Goal: Entertainment & Leisure: Consume media (video, audio)

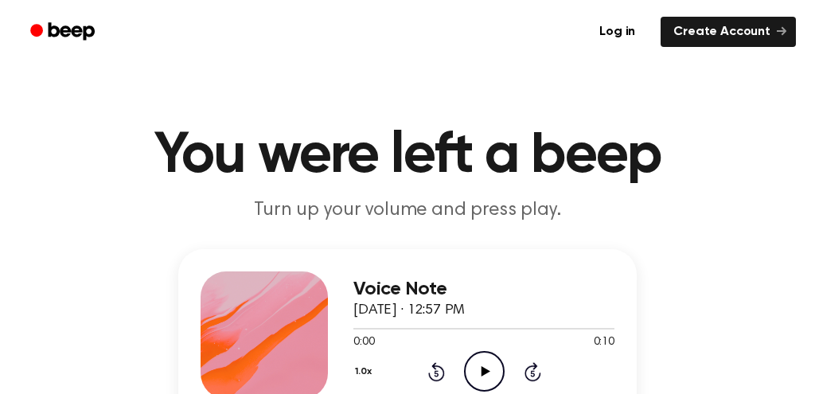
click at [469, 376] on icon "Play Audio" at bounding box center [484, 371] width 41 height 41
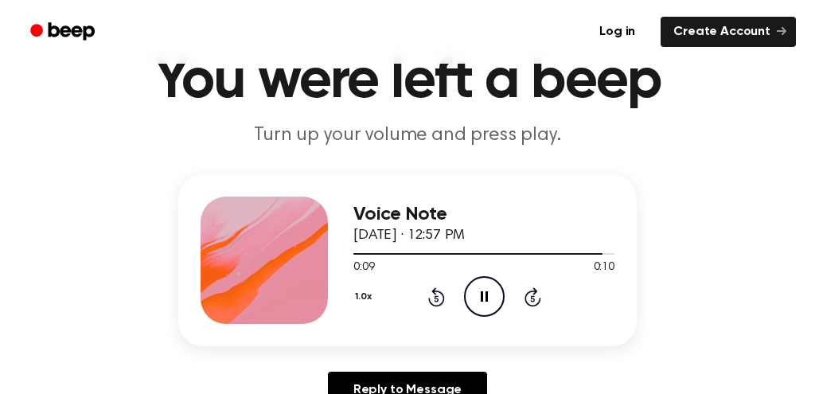
scroll to position [75, 0]
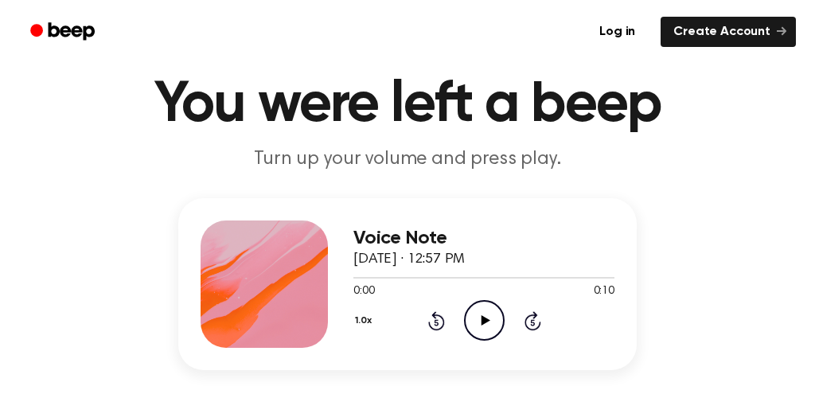
scroll to position [51, 0]
click at [480, 318] on icon "Play Audio" at bounding box center [484, 320] width 41 height 41
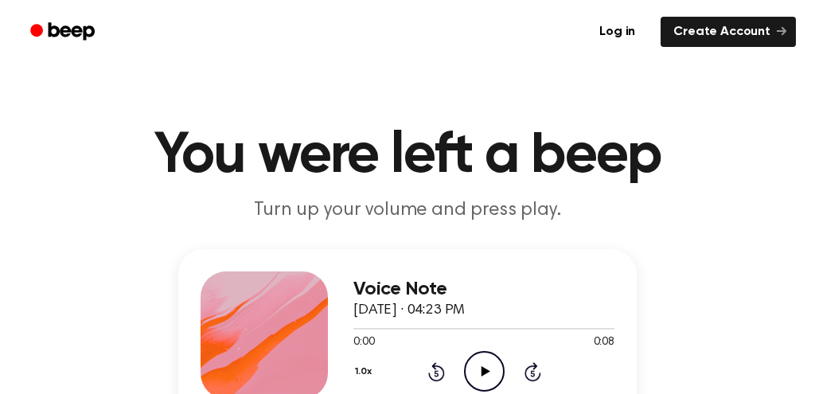
click at [494, 382] on icon "Play Audio" at bounding box center [484, 371] width 41 height 41
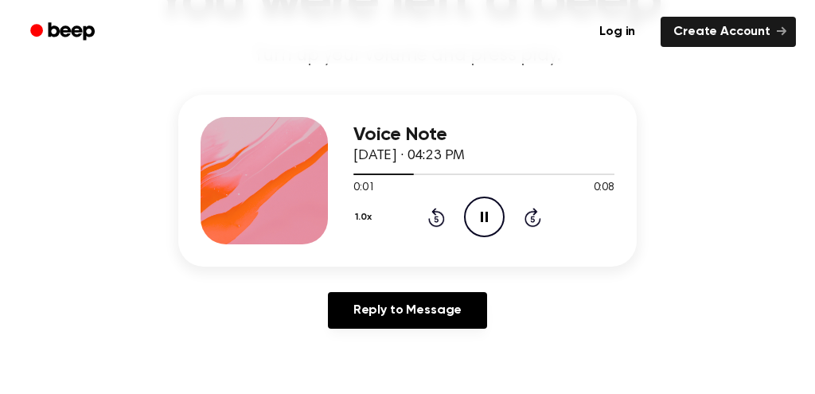
scroll to position [156, 0]
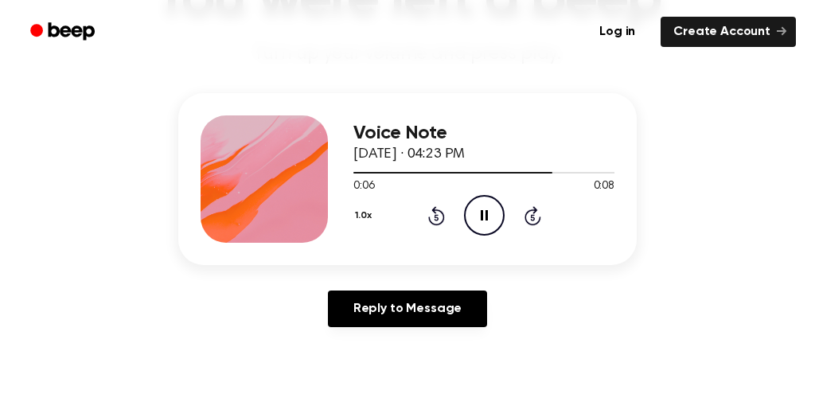
drag, startPoint x: 471, startPoint y: 197, endPoint x: 495, endPoint y: 151, distance: 51.3
click at [474, 196] on icon "Pause Audio" at bounding box center [484, 215] width 41 height 41
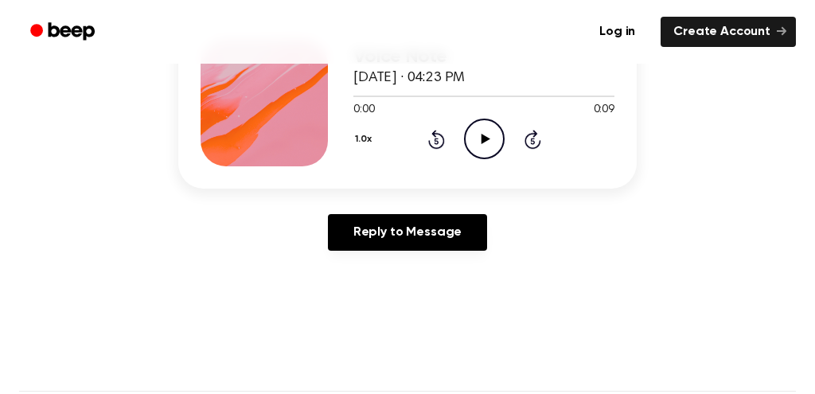
scroll to position [237, 0]
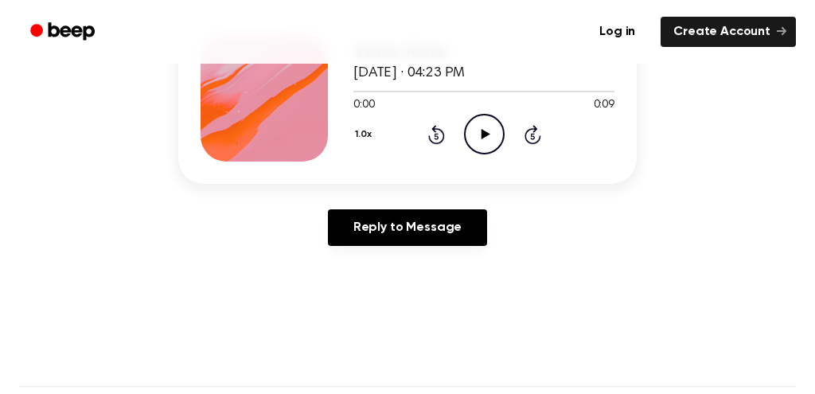
click at [475, 130] on icon "Play Audio" at bounding box center [484, 134] width 41 height 41
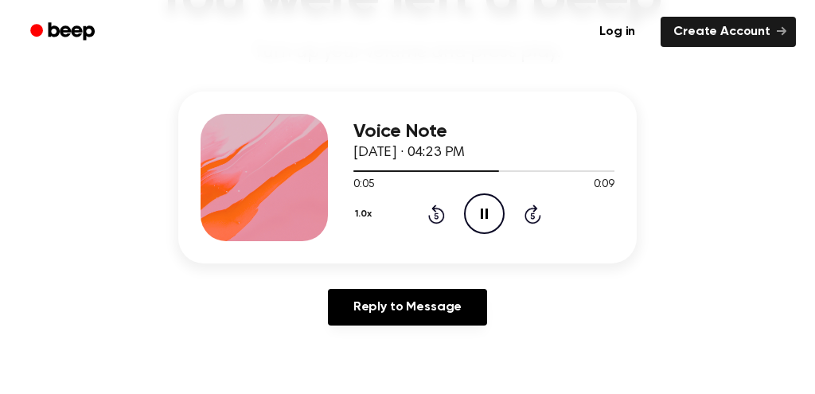
scroll to position [149, 0]
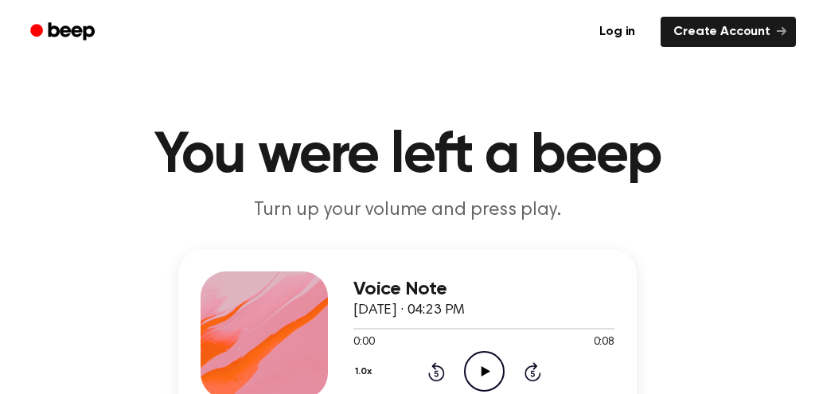
click at [502, 367] on circle at bounding box center [484, 371] width 39 height 39
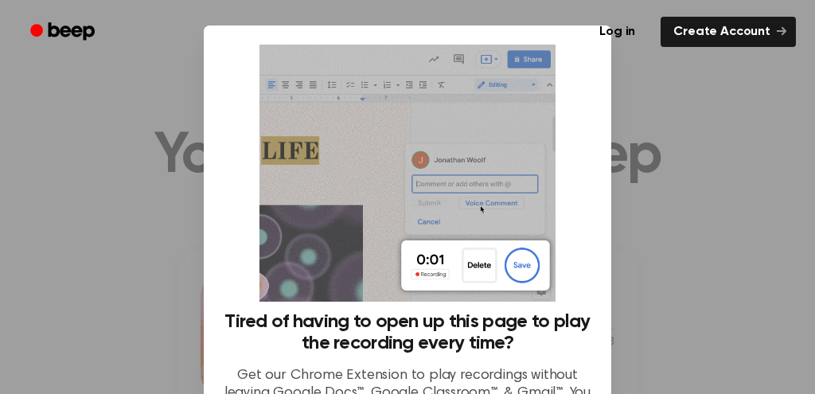
click at [693, 163] on div at bounding box center [407, 197] width 815 height 394
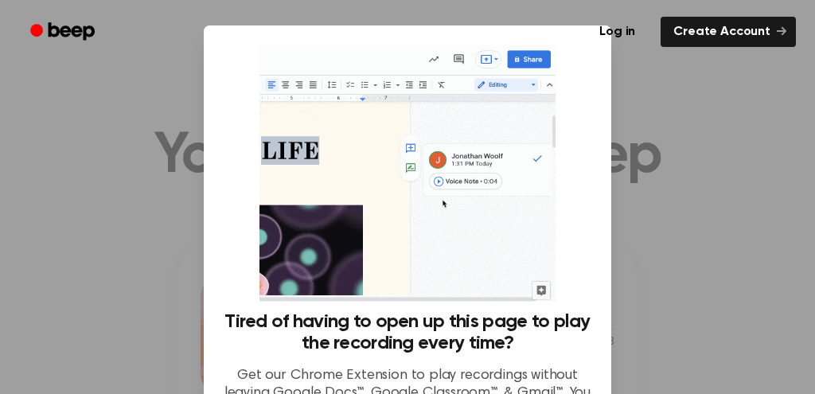
click at [693, 163] on div at bounding box center [407, 197] width 815 height 394
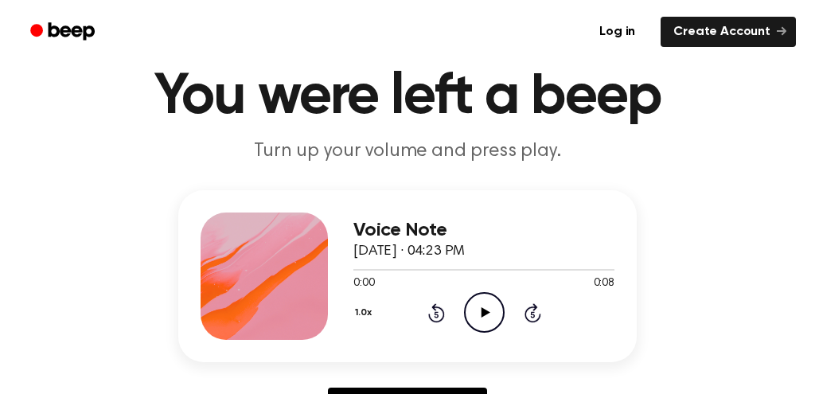
scroll to position [61, 0]
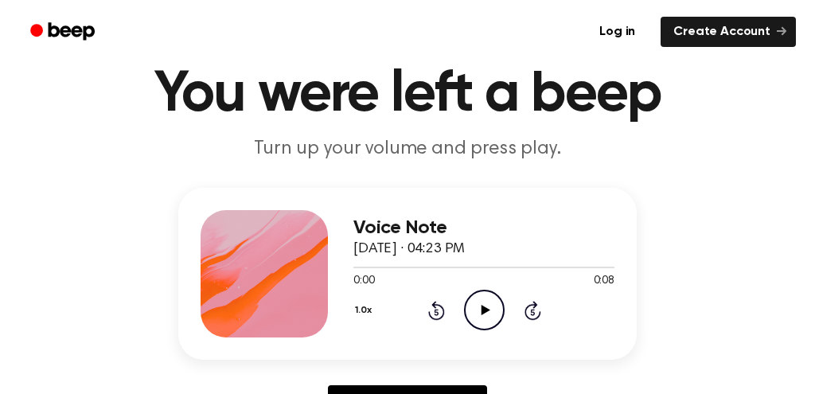
click at [464, 306] on icon "Play Audio" at bounding box center [484, 310] width 41 height 41
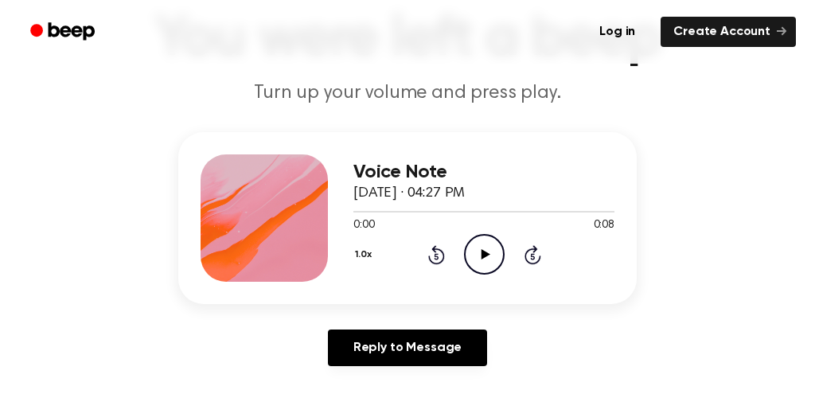
scroll to position [121, 0]
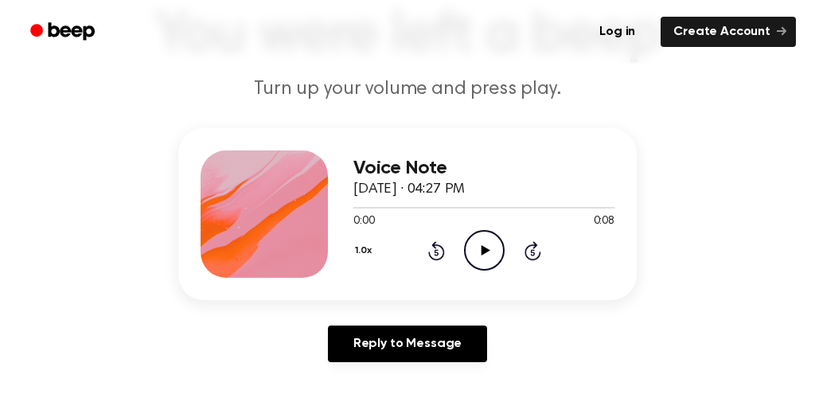
click at [497, 250] on icon "Play Audio" at bounding box center [484, 250] width 41 height 41
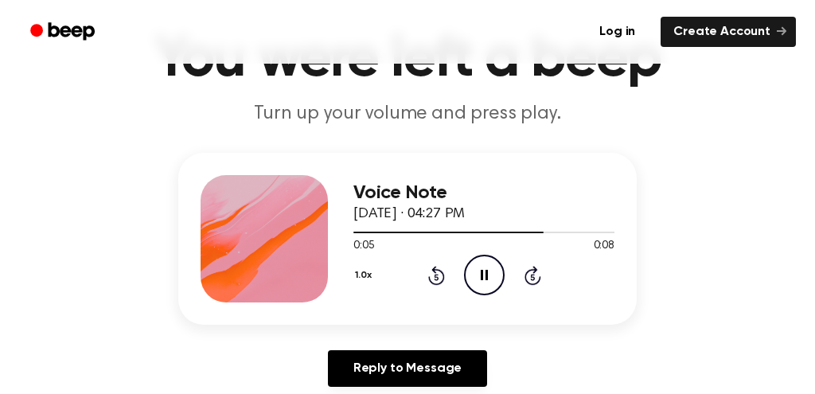
scroll to position [0, 0]
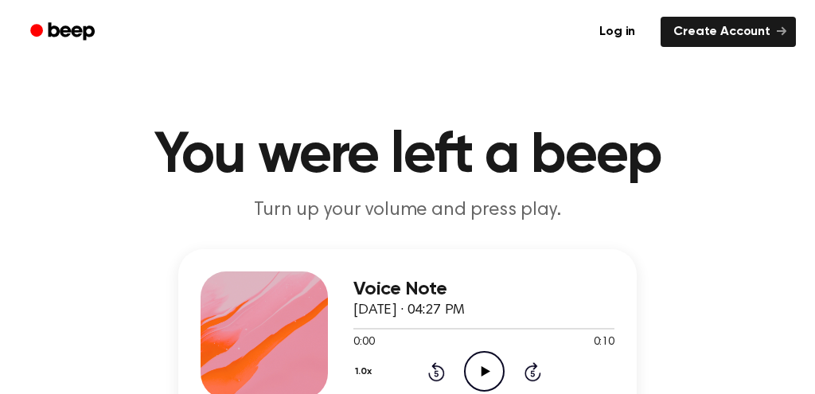
click at [484, 355] on icon "Play Audio" at bounding box center [484, 371] width 41 height 41
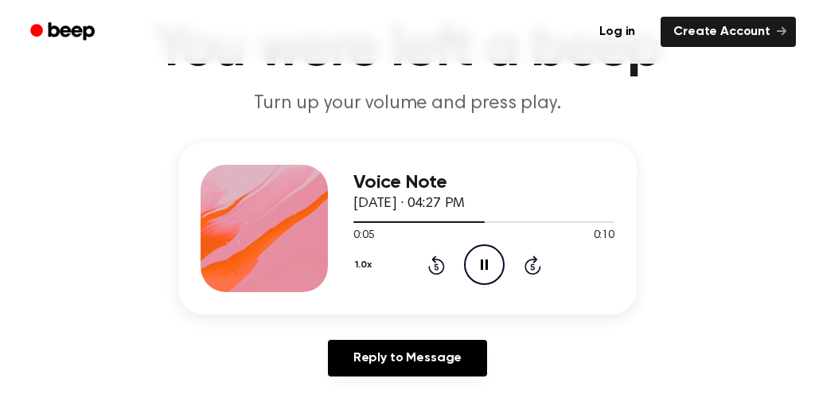
scroll to position [107, 0]
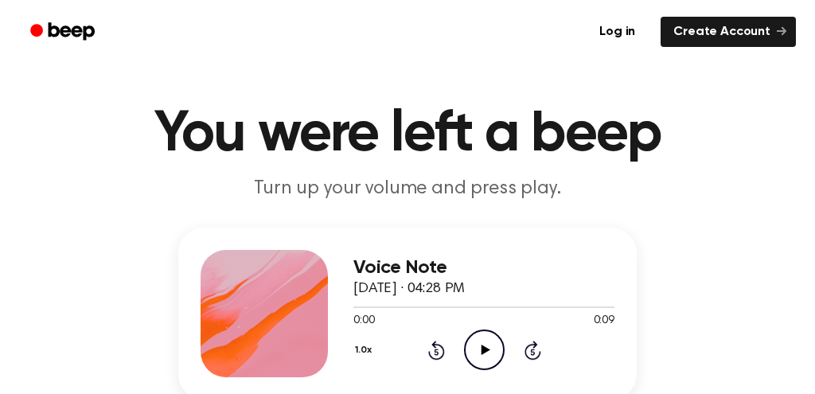
scroll to position [26, 0]
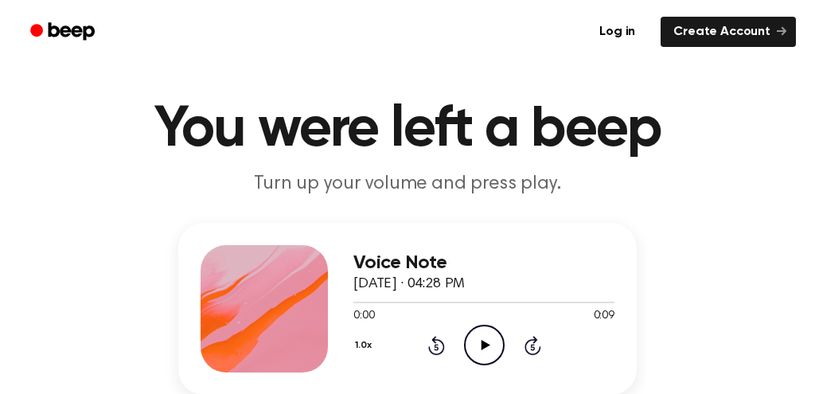
click at [470, 353] on icon "Play Audio" at bounding box center [484, 345] width 41 height 41
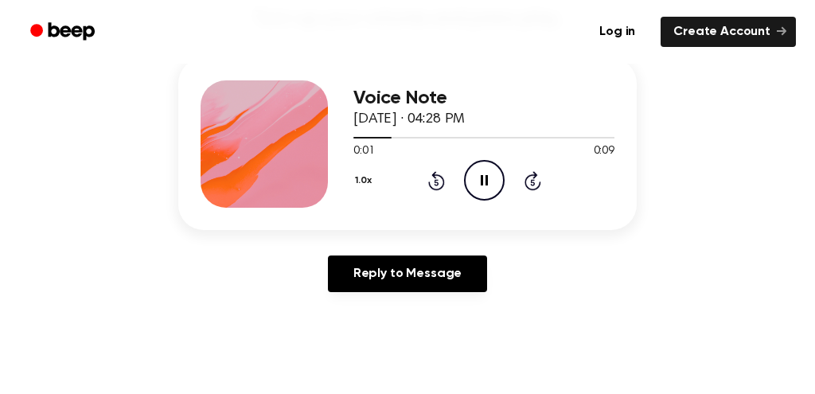
scroll to position [209, 0]
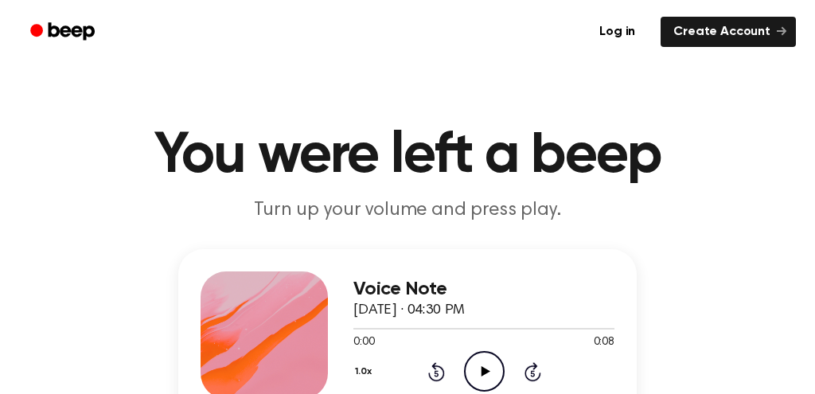
click at [470, 358] on icon "Play Audio" at bounding box center [484, 371] width 41 height 41
click at [474, 372] on icon "Play Audio" at bounding box center [484, 371] width 41 height 41
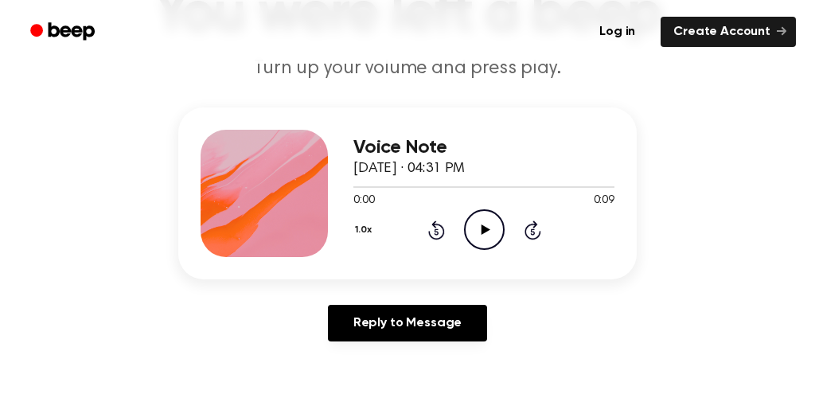
scroll to position [146, 0]
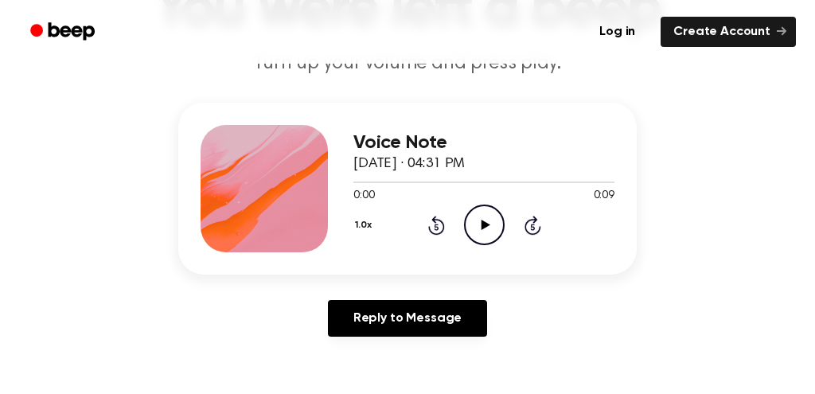
click at [466, 218] on circle at bounding box center [484, 224] width 39 height 39
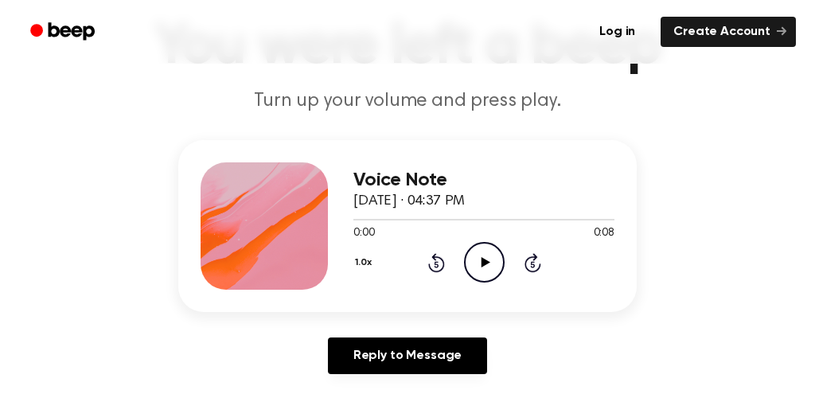
scroll to position [118, 0]
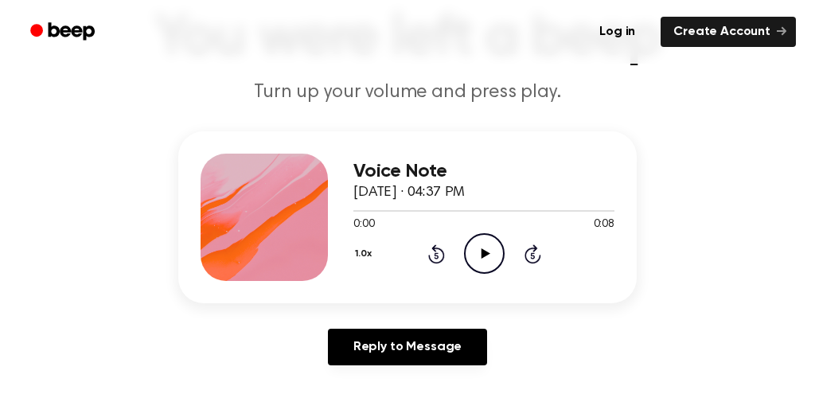
click at [492, 248] on icon "Play Audio" at bounding box center [484, 253] width 41 height 41
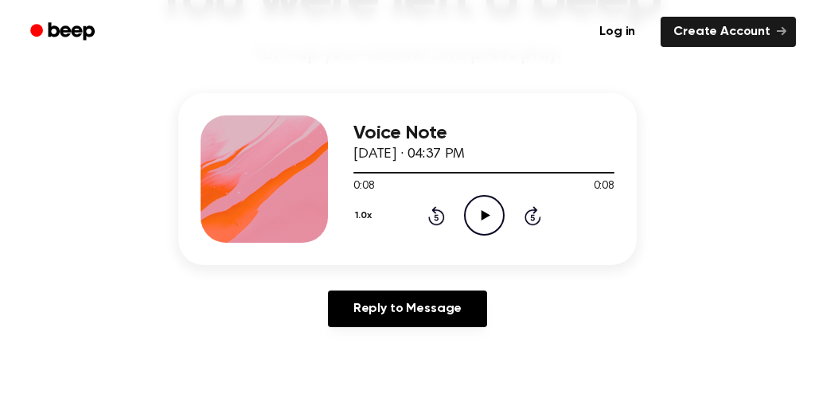
scroll to position [156, 0]
click at [493, 197] on circle at bounding box center [484, 215] width 39 height 39
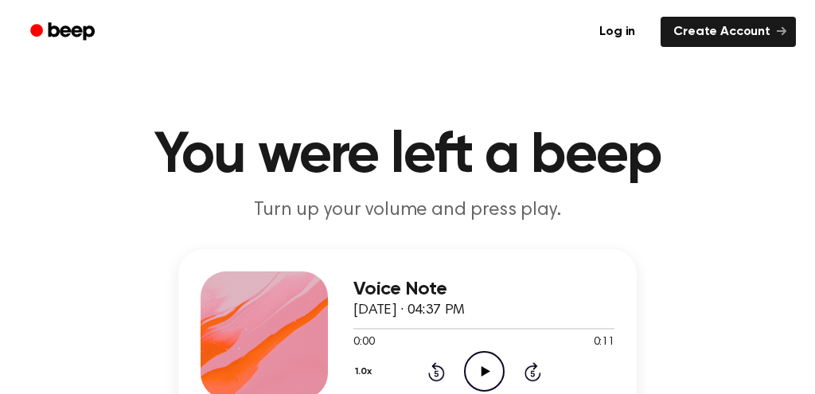
click at [375, 318] on div "Voice Note [DATE] · 04:37 PM" at bounding box center [483, 300] width 261 height 43
click at [485, 382] on icon "Play Audio" at bounding box center [484, 371] width 41 height 41
click at [498, 375] on icon "Play Audio" at bounding box center [484, 371] width 41 height 41
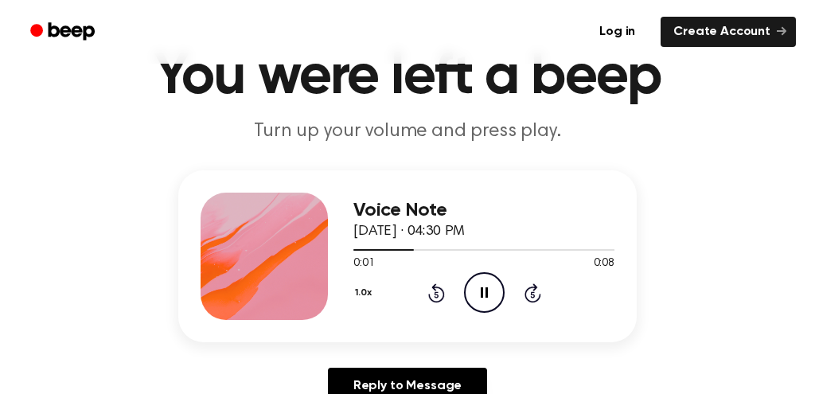
scroll to position [94, 0]
